Goal: Download file/media

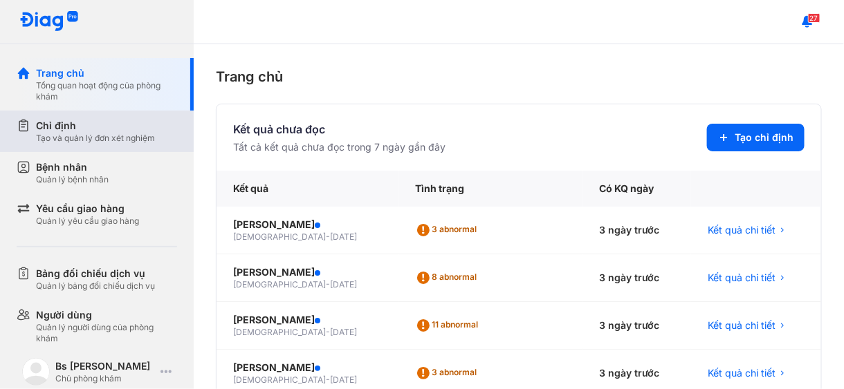
click at [64, 131] on div "Chỉ định" at bounding box center [95, 126] width 119 height 14
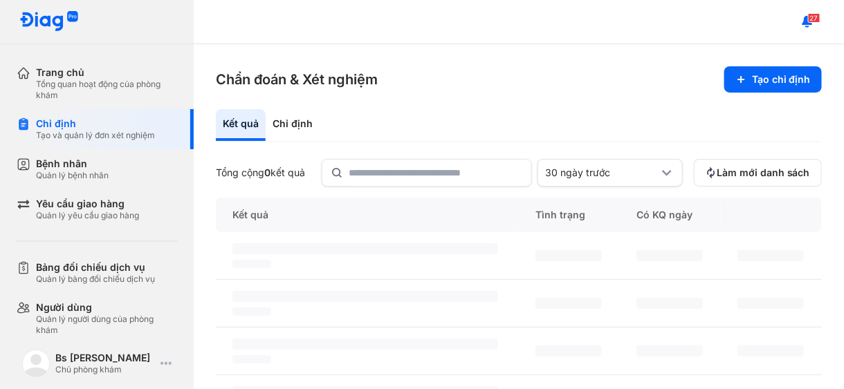
scroll to position [138, 0]
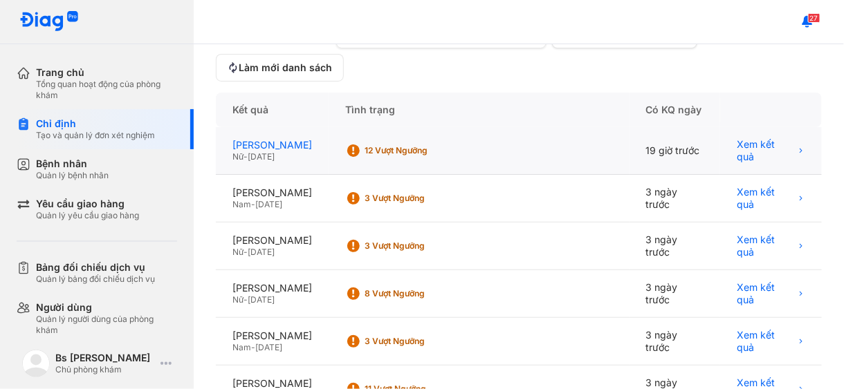
click at [274, 143] on div "[PERSON_NAME]" at bounding box center [272, 145] width 80 height 12
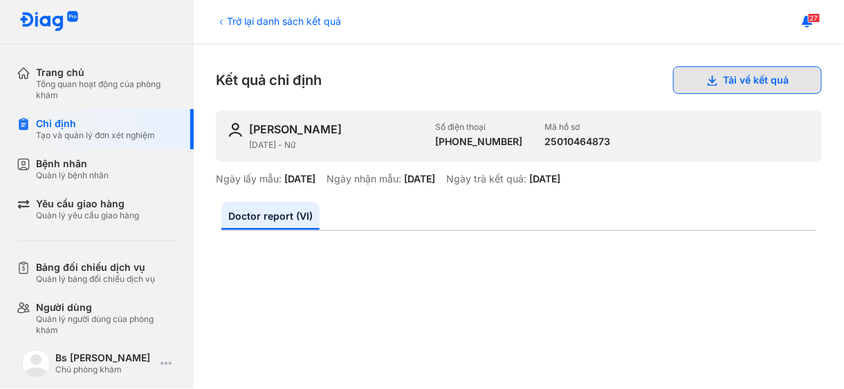
click at [710, 80] on button "Tải về kết quả" at bounding box center [747, 80] width 149 height 28
